Goal: Information Seeking & Learning: Learn about a topic

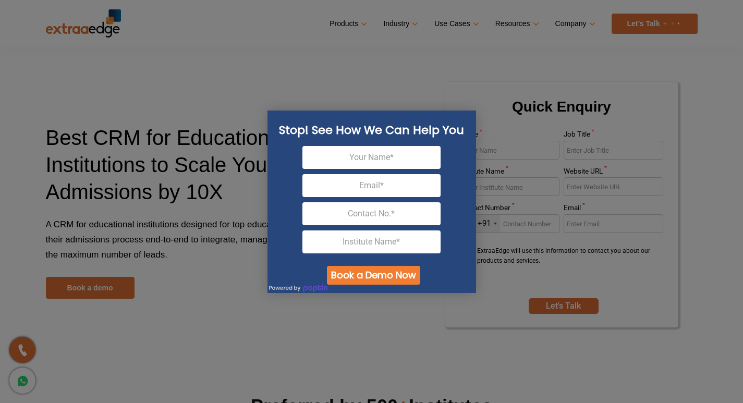
click at [720, 243] on div at bounding box center [371, 201] width 743 height 403
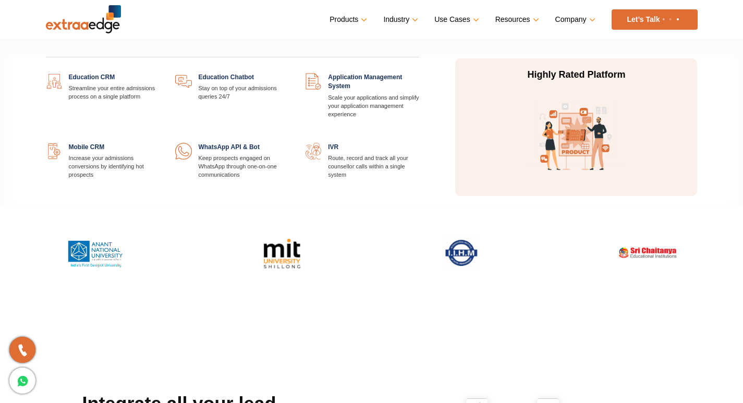
scroll to position [156, 0]
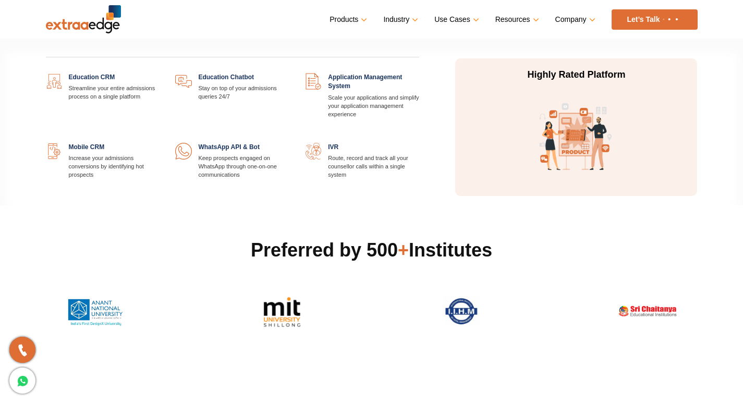
click at [159, 73] on link at bounding box center [159, 73] width 0 height 0
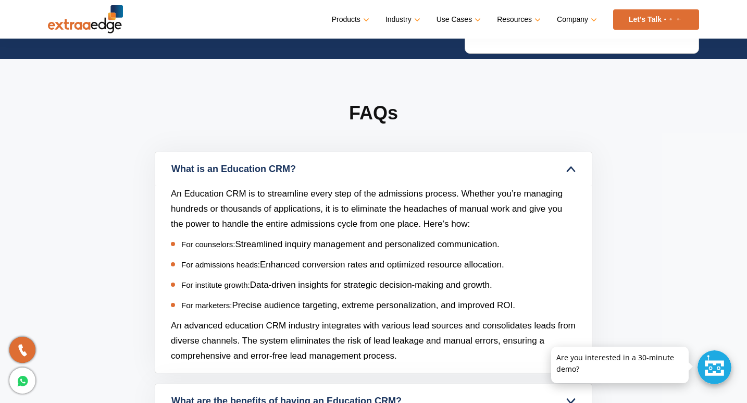
scroll to position [4065, 0]
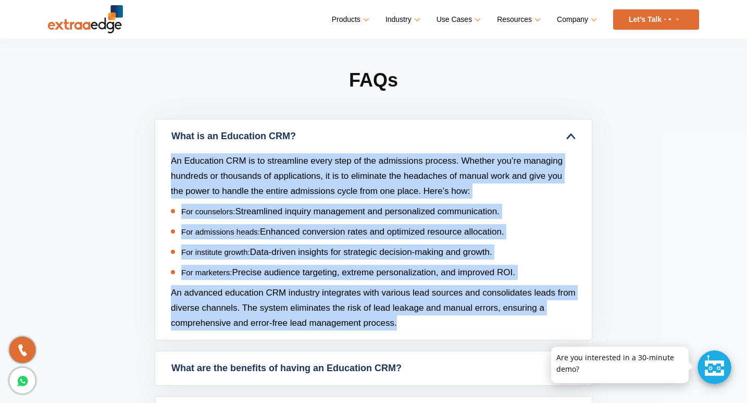
drag, startPoint x: 320, startPoint y: 125, endPoint x: 407, endPoint y: 318, distance: 211.8
click at [407, 318] on div "What is an Education CRM? An Education CRM is to streamline every step of the a…" at bounding box center [374, 229] width 438 height 221
copy div "An Education CRM is to streamline every step of the admissions process. Whether…"
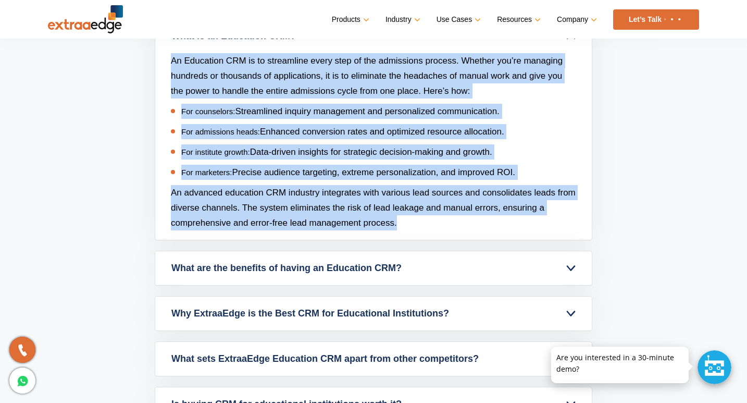
scroll to position [4273, 0]
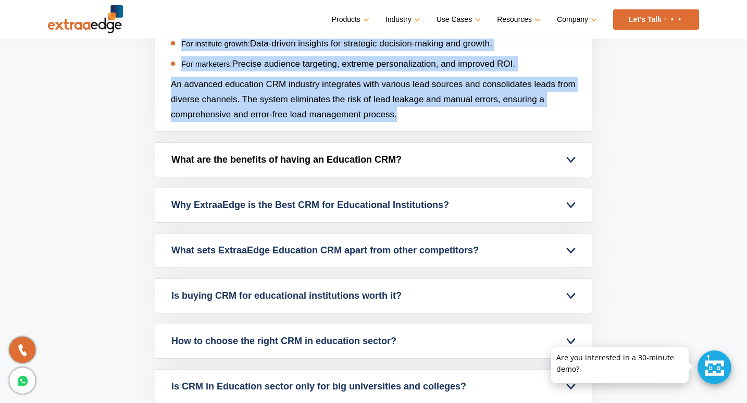
click at [570, 158] on link "What are the benefits of having an Education CRM?" at bounding box center [373, 160] width 437 height 34
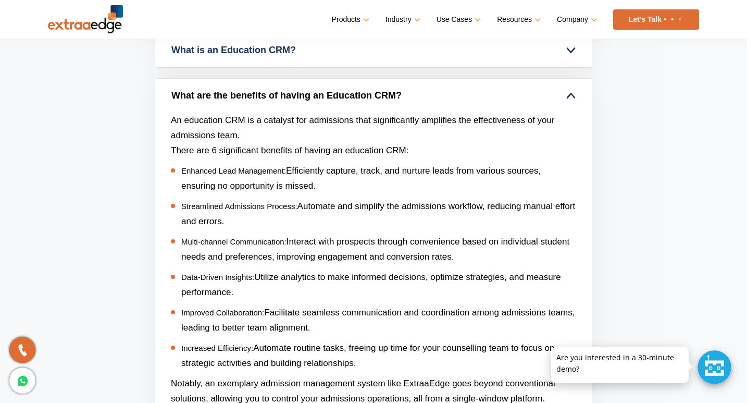
scroll to position [4169, 0]
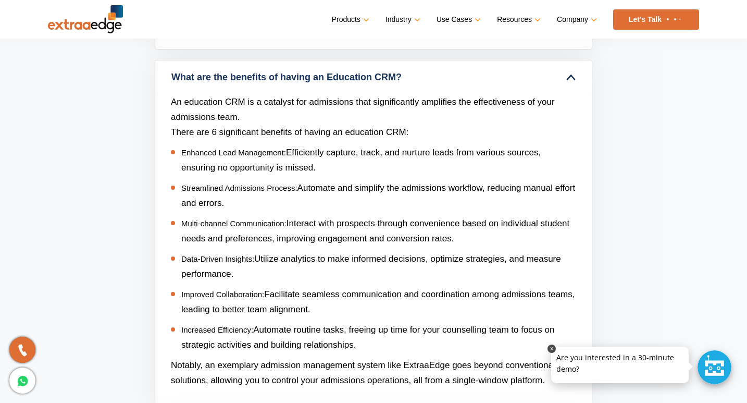
click at [552, 349] on link at bounding box center [552, 348] width 8 height 8
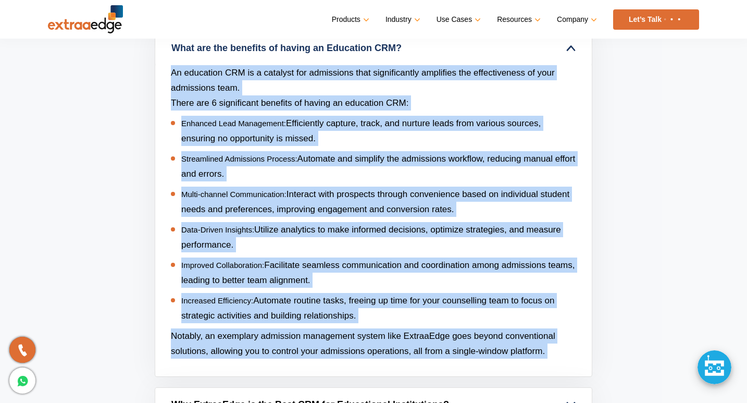
scroll to position [4290, 0]
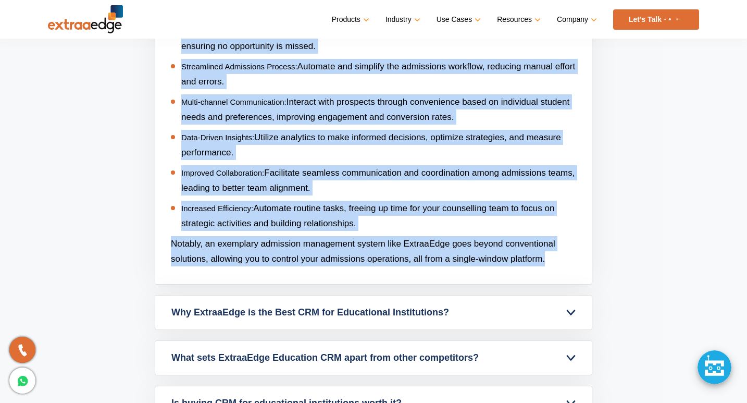
drag, startPoint x: 172, startPoint y: 153, endPoint x: 557, endPoint y: 263, distance: 400.0
click at [557, 263] on div "An education CRM is a catalyst for admissions that significantly amplifies the …" at bounding box center [373, 128] width 437 height 311
copy div "An education CRM is a catalyst for admissions that significantly amplifies the …"
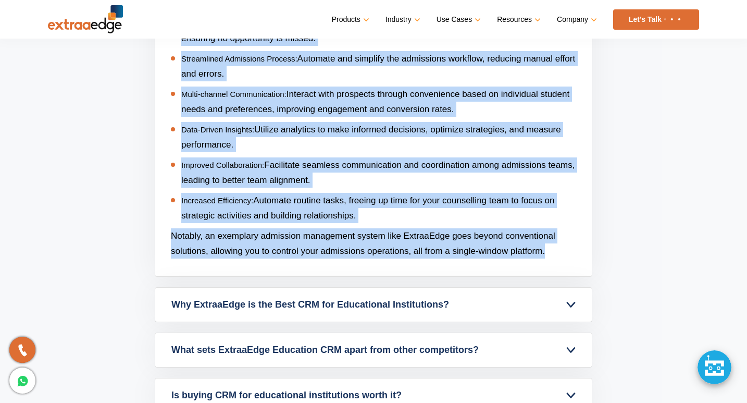
scroll to position [4447, 0]
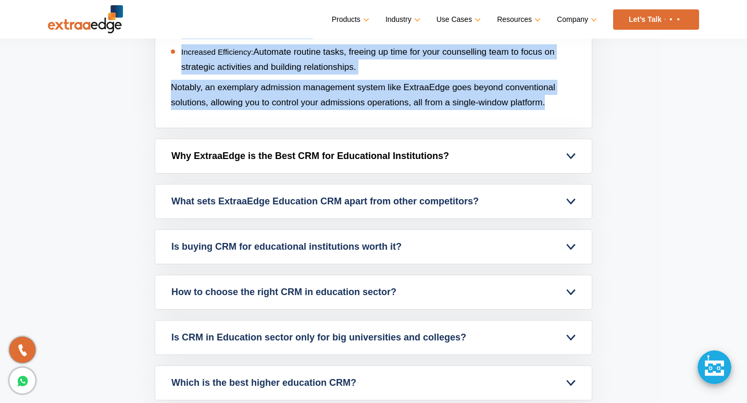
click at [571, 155] on link "Why ExtraaEdge is the Best CRM for Educational Institutions?" at bounding box center [373, 156] width 437 height 34
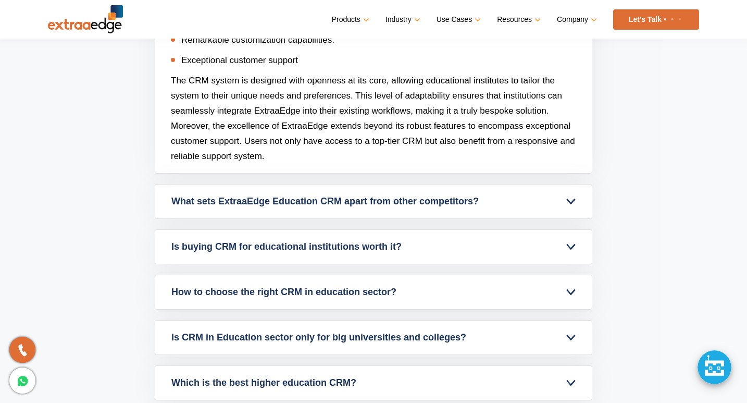
scroll to position [4342, 0]
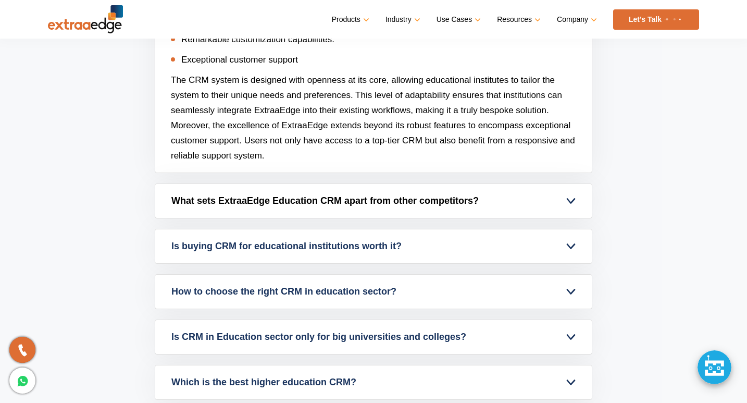
click at [573, 200] on link "What sets ExtraaEdge Education CRM apart from other competitors?" at bounding box center [373, 201] width 437 height 34
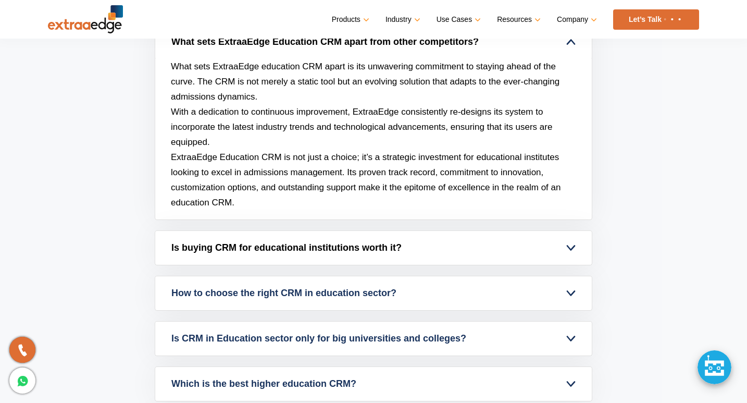
scroll to position [4238, 0]
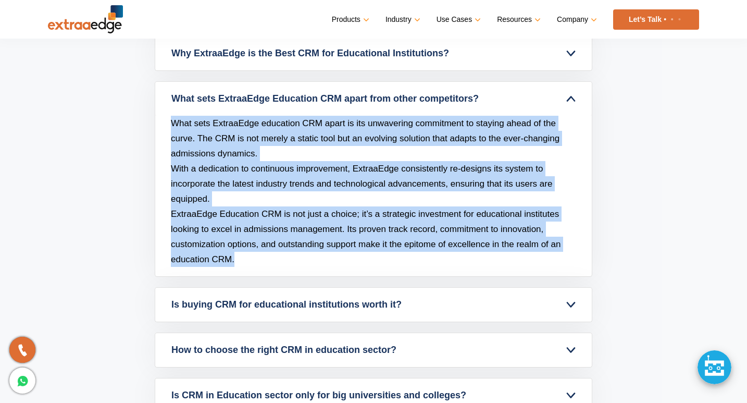
drag, startPoint x: 175, startPoint y: 121, endPoint x: 397, endPoint y: 253, distance: 258.4
click at [397, 253] on div "What sets ExtraaEdge education CRM apart is its unwavering commitment to stayin…" at bounding box center [373, 196] width 437 height 160
copy div "What sets ExtraaEdge education CRM apart is its unwavering commitment to stayin…"
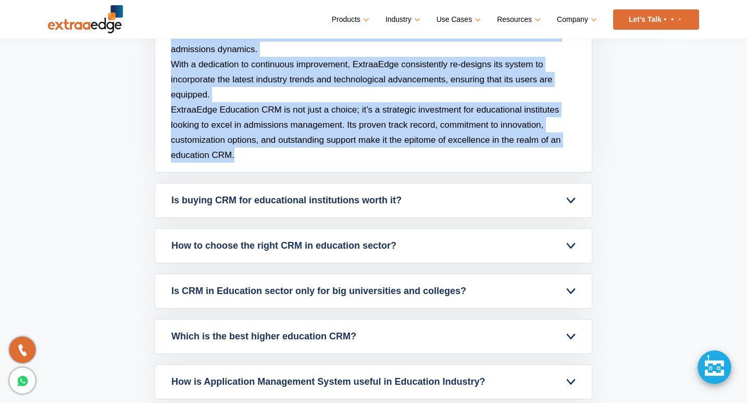
scroll to position [4394, 0]
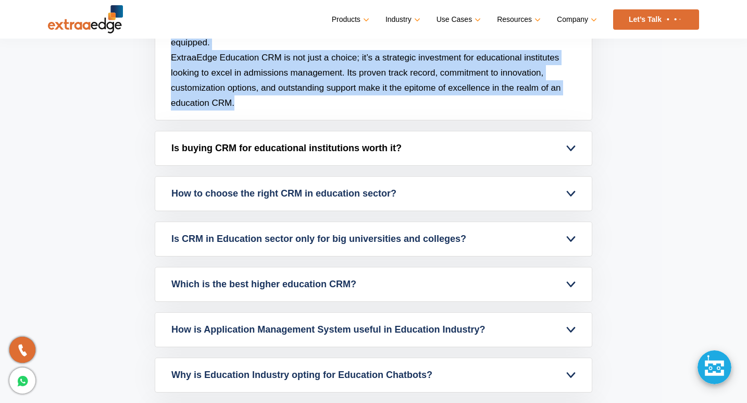
click at [570, 144] on link "Is buying CRM for educational institutions worth it?" at bounding box center [373, 148] width 437 height 34
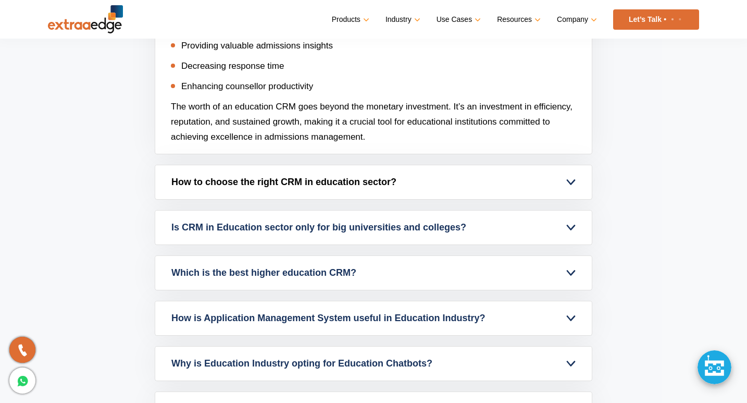
scroll to position [4499, 0]
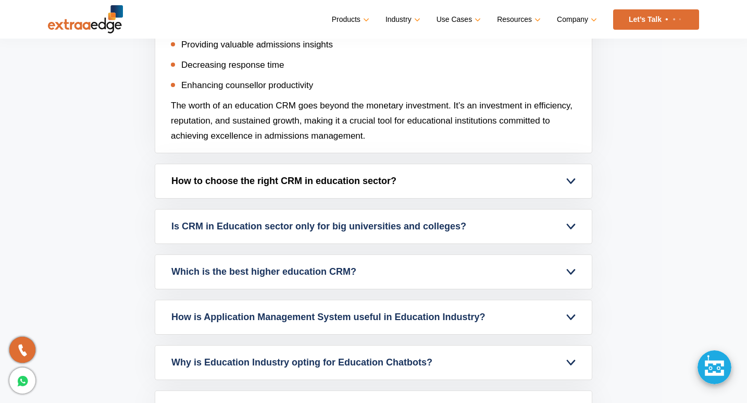
click at [572, 183] on link "How to choose the right CRM in education sector?" at bounding box center [373, 181] width 437 height 34
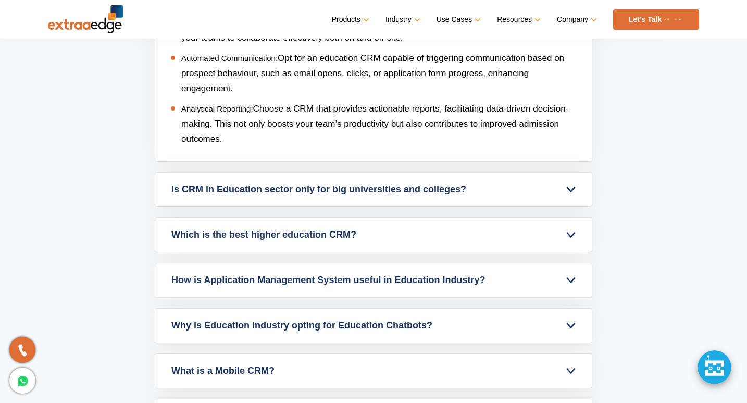
scroll to position [4603, 0]
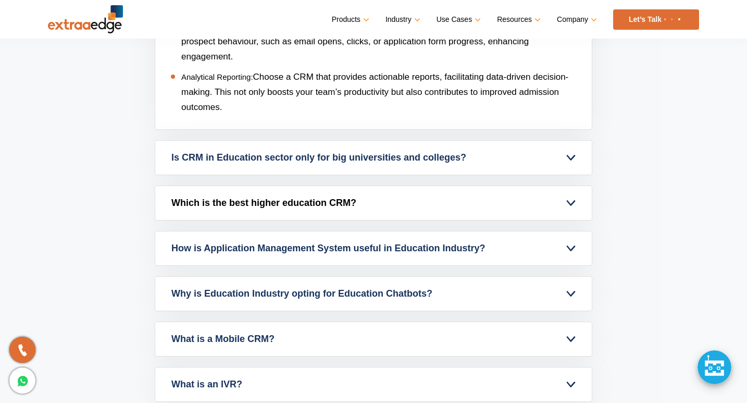
click at [574, 203] on link "Which is the best higher education CRM?" at bounding box center [373, 203] width 437 height 34
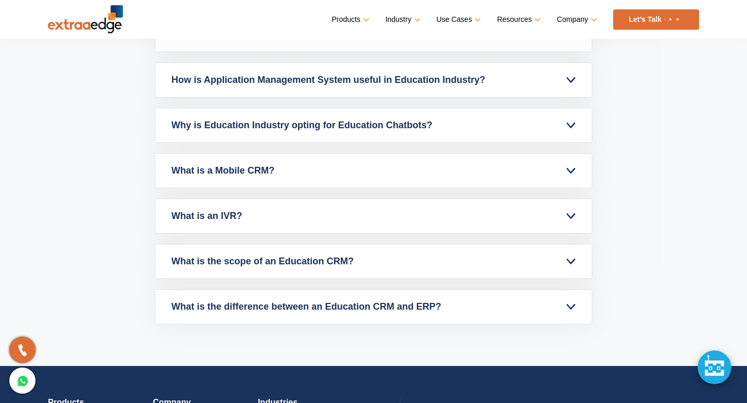
scroll to position [4655, 0]
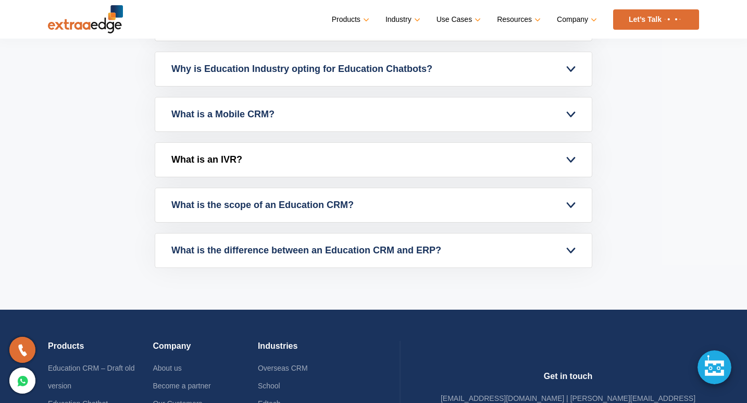
click at [566, 156] on link "What is an IVR?" at bounding box center [373, 160] width 437 height 34
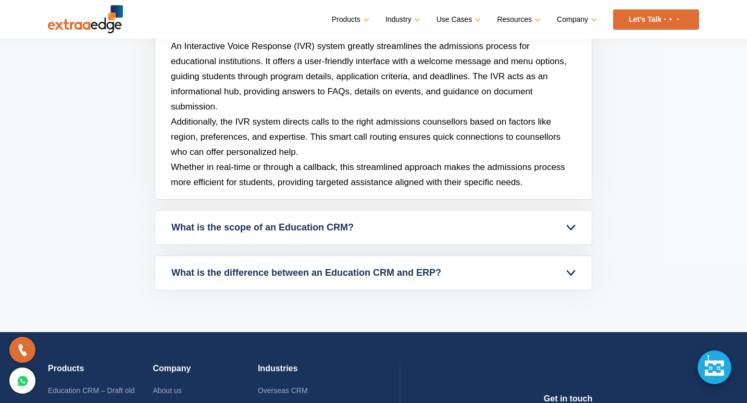
scroll to position [4696, 0]
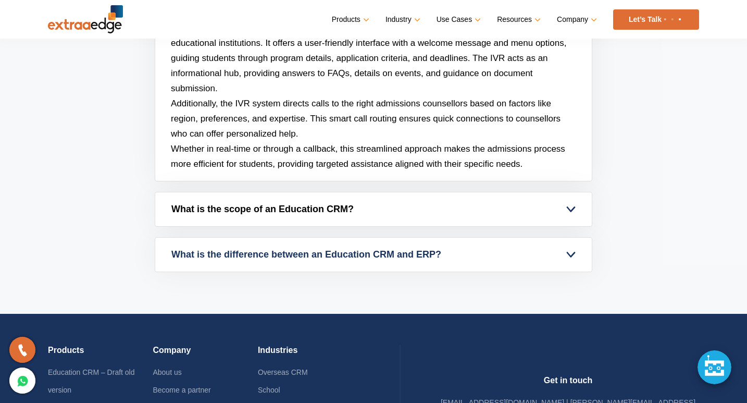
click at [572, 207] on link "What is the scope of an Education CRM?" at bounding box center [373, 209] width 437 height 34
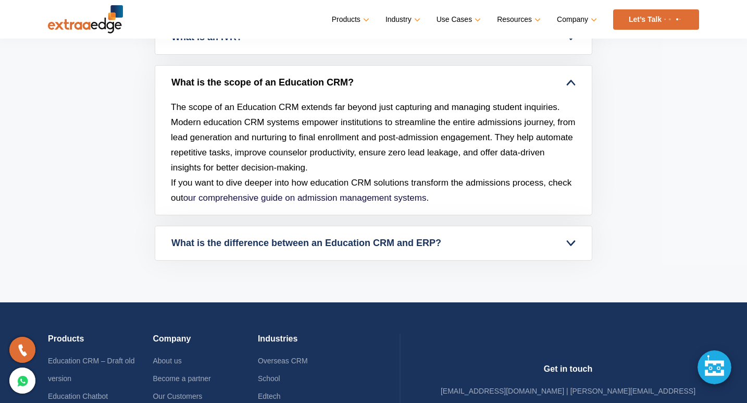
scroll to position [4644, 0]
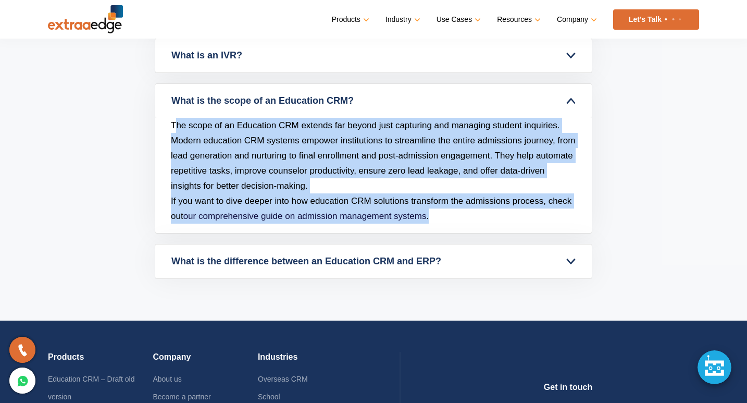
drag, startPoint x: 176, startPoint y: 121, endPoint x: 444, endPoint y: 225, distance: 287.5
click at [444, 225] on div "The scope of an Education CRM extends far beyond just capturing and managing st…" at bounding box center [373, 175] width 437 height 115
copy div "he scope of an Education CRM extends far beyond just capturing and managing stu…"
click at [472, 218] on p "If you want to dive deeper into how education CRM solutions transform the admis…" at bounding box center [373, 208] width 405 height 30
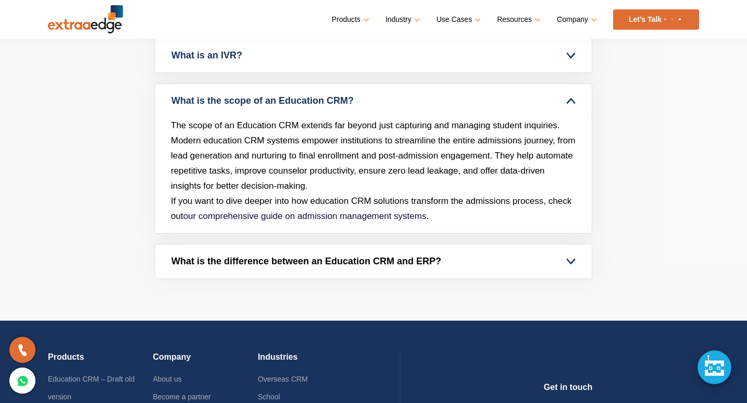
click at [566, 259] on link "What is the difference between an Education CRM and ERP?" at bounding box center [373, 261] width 437 height 34
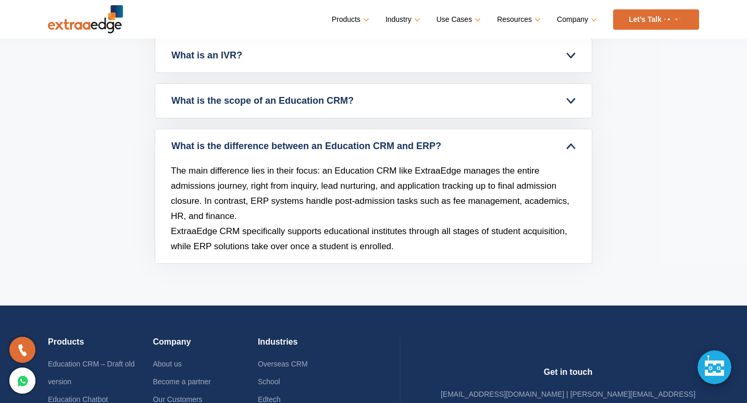
drag, startPoint x: 169, startPoint y: 170, endPoint x: 279, endPoint y: 201, distance: 114.2
click at [279, 201] on div "The main difference lies in their focus: an Education CRM like ExtraaEdge manag…" at bounding box center [373, 213] width 437 height 100
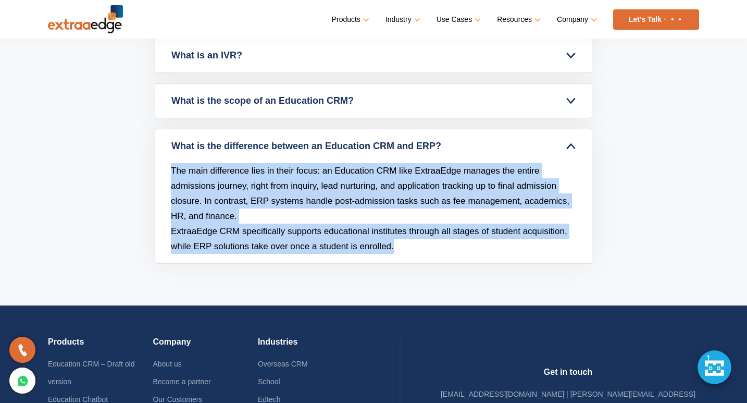
drag, startPoint x: 172, startPoint y: 167, endPoint x: 405, endPoint y: 254, distance: 248.7
click at [407, 258] on div "The main difference lies in their focus: an Education CRM like ExtraaEdge manag…" at bounding box center [373, 213] width 437 height 100
copy div "The main difference lies in their focus: an Education CRM like ExtraaEdge manag…"
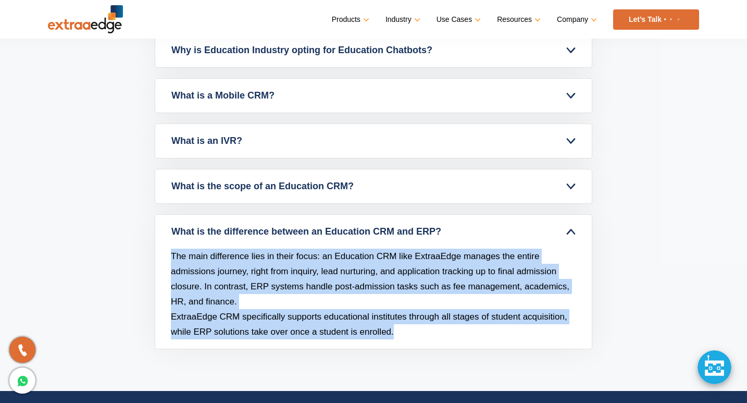
scroll to position [4383, 0]
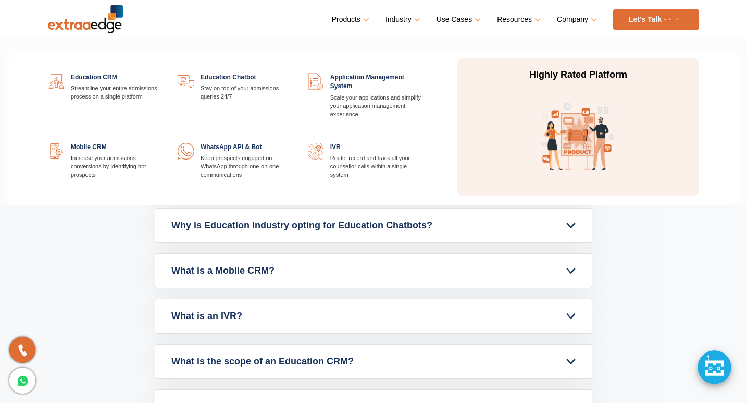
click at [364, 20] on link "Products" at bounding box center [349, 19] width 35 height 15
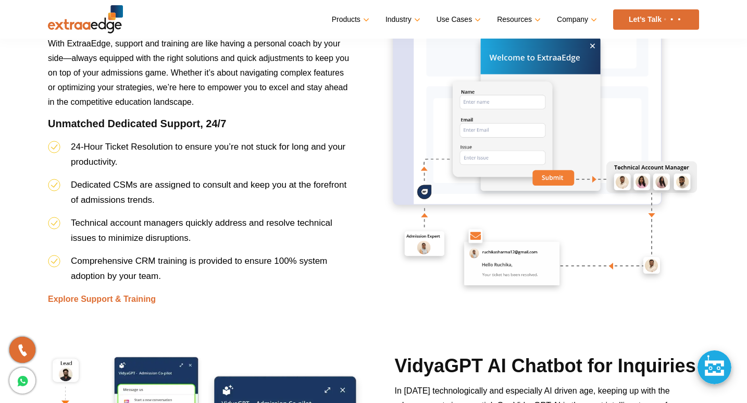
scroll to position [3185, 0]
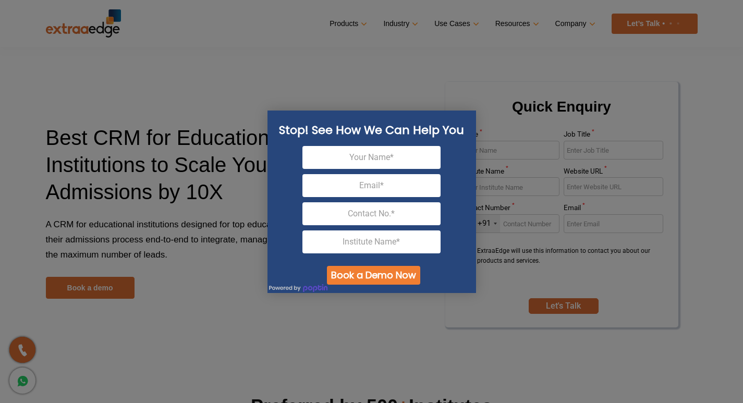
click at [267, 65] on div at bounding box center [371, 201] width 743 height 403
